Goal: Check status: Check status

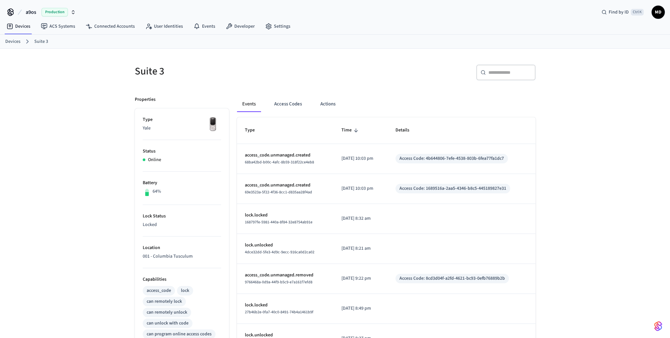
click at [63, 11] on span "Production" at bounding box center [55, 12] width 26 height 9
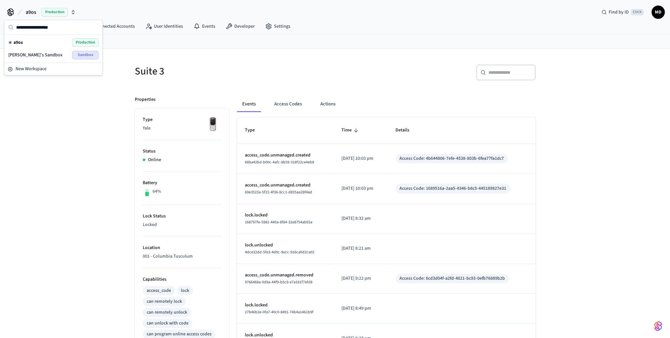
click at [33, 53] on span "[PERSON_NAME]'s Sandbox" at bounding box center [35, 55] width 54 height 7
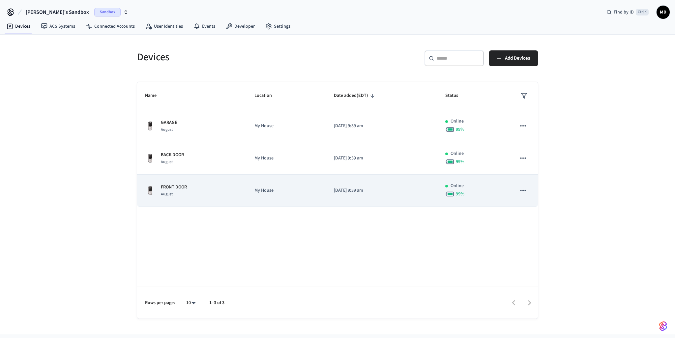
click at [207, 186] on div "FRONT DOOR August" at bounding box center [192, 191] width 94 height 14
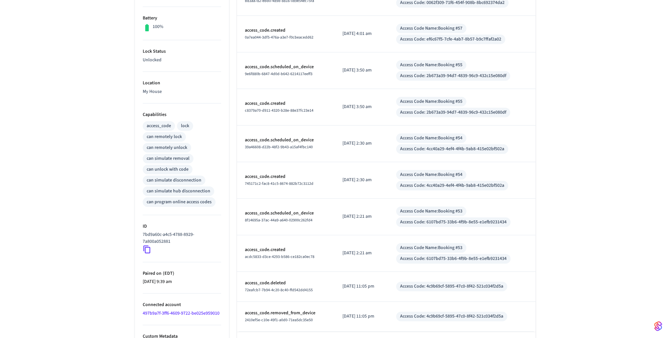
scroll to position [189, 0]
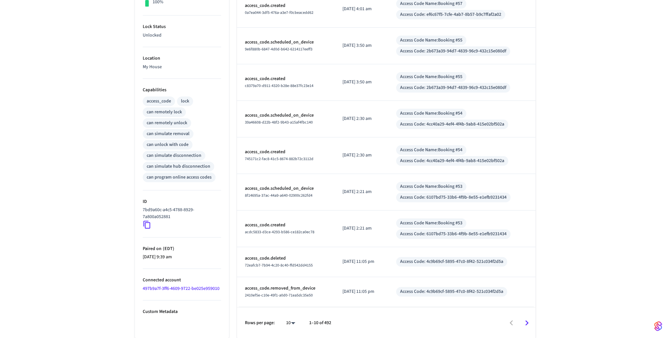
click at [144, 227] on icon at bounding box center [147, 224] width 9 height 9
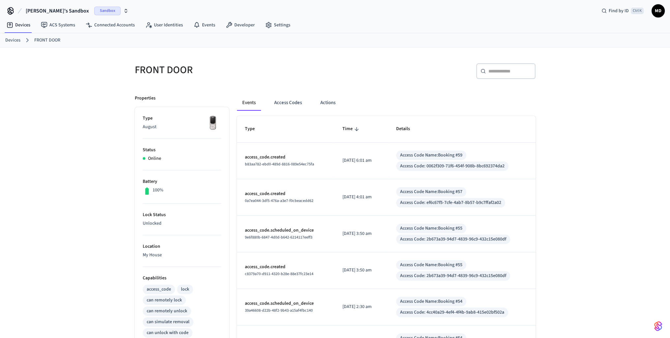
scroll to position [0, 0]
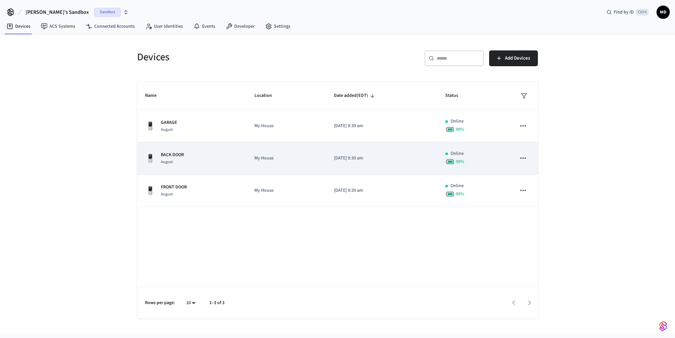
click at [195, 160] on div "BACK DOOR August" at bounding box center [192, 159] width 94 height 14
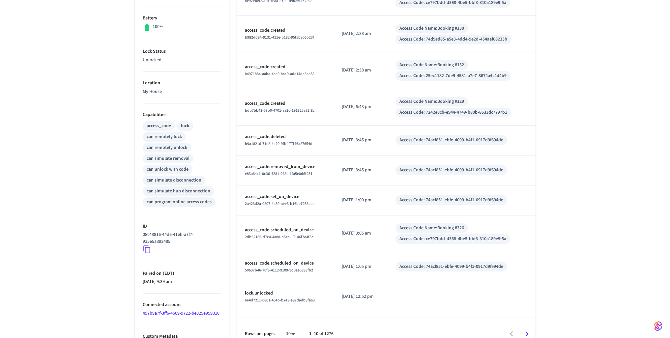
scroll to position [175, 0]
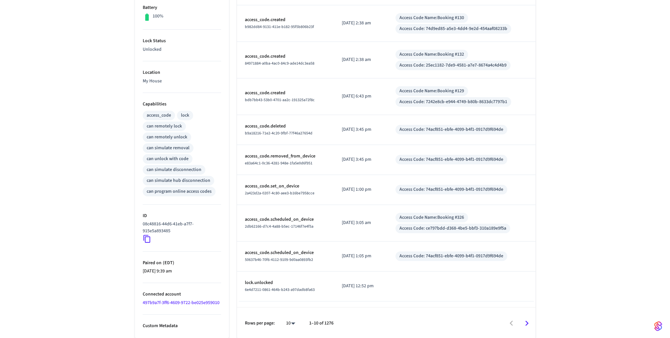
click at [143, 238] on icon at bounding box center [147, 239] width 9 height 9
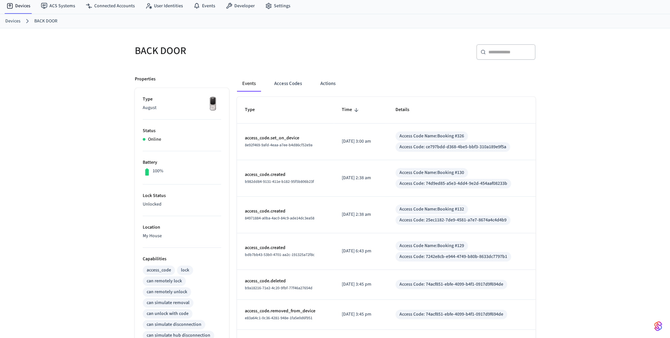
scroll to position [0, 0]
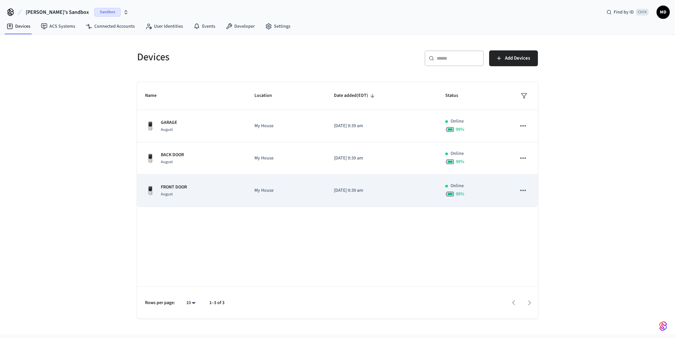
click at [197, 193] on div "FRONT DOOR August" at bounding box center [192, 191] width 94 height 14
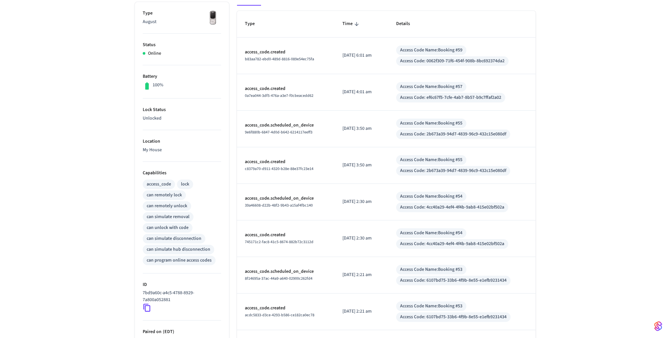
scroll to position [189, 0]
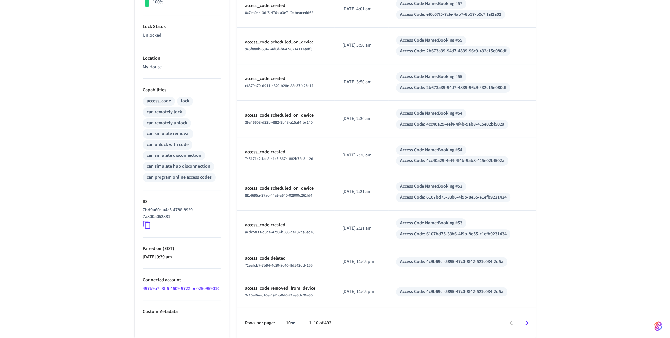
click at [148, 223] on icon at bounding box center [147, 224] width 9 height 9
